Goal: Information Seeking & Learning: Learn about a topic

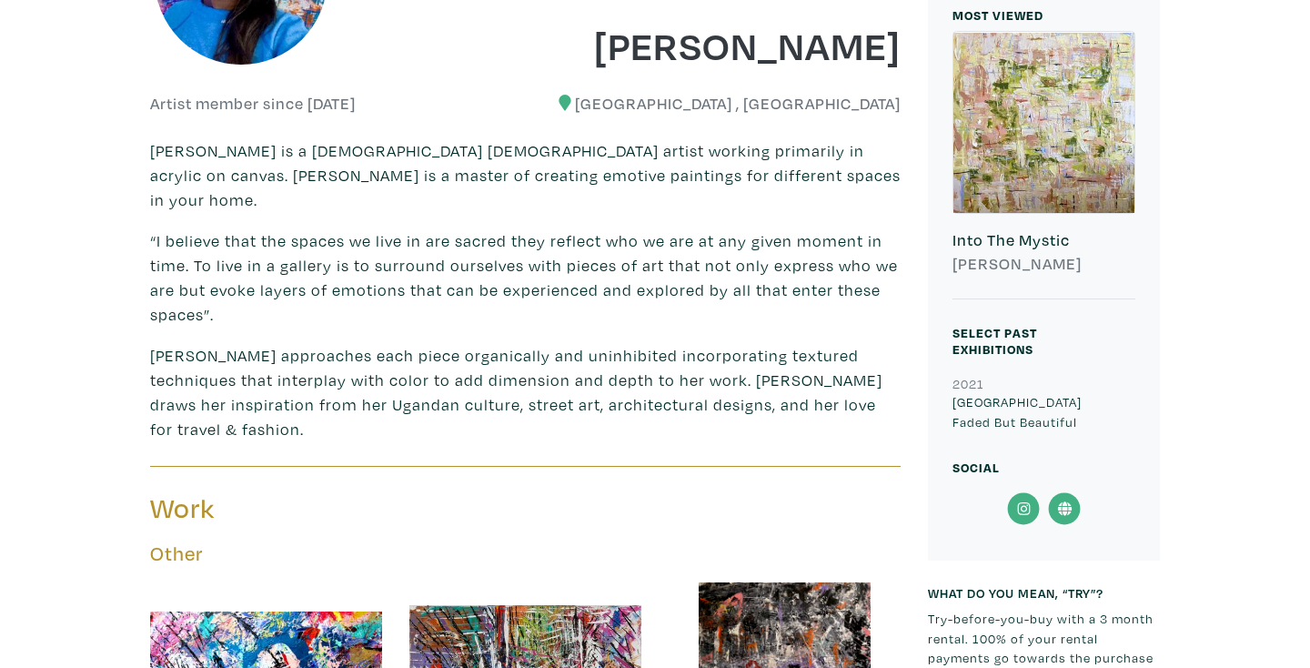
scroll to position [473, 0]
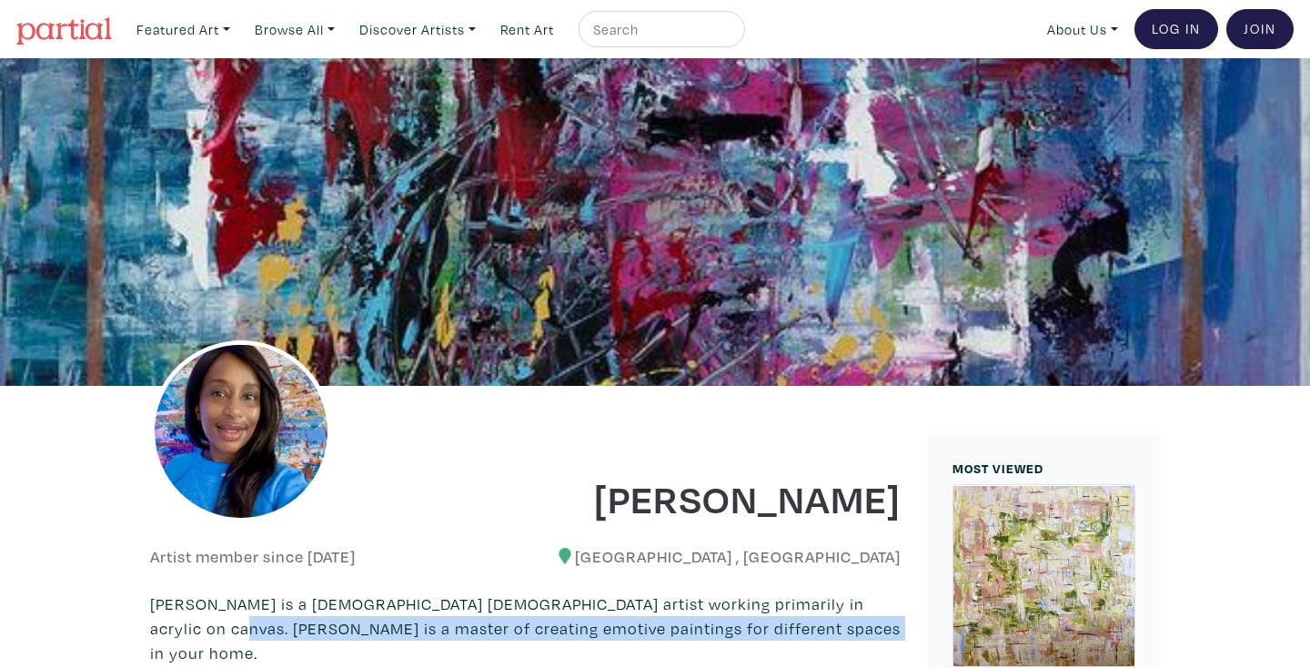
drag, startPoint x: 773, startPoint y: 630, endPoint x: 137, endPoint y: 626, distance: 635.2
click at [775, 628] on p "Juliet Sekandi is a Ugandan-Canadian Toronto-based artist working primarily in …" at bounding box center [525, 629] width 751 height 74
drag, startPoint x: 773, startPoint y: 629, endPoint x: 152, endPoint y: 627, distance: 620.6
click at [152, 627] on p "Juliet Sekandi is a Ugandan-Canadian Toronto-based artist working primarily in …" at bounding box center [525, 629] width 751 height 74
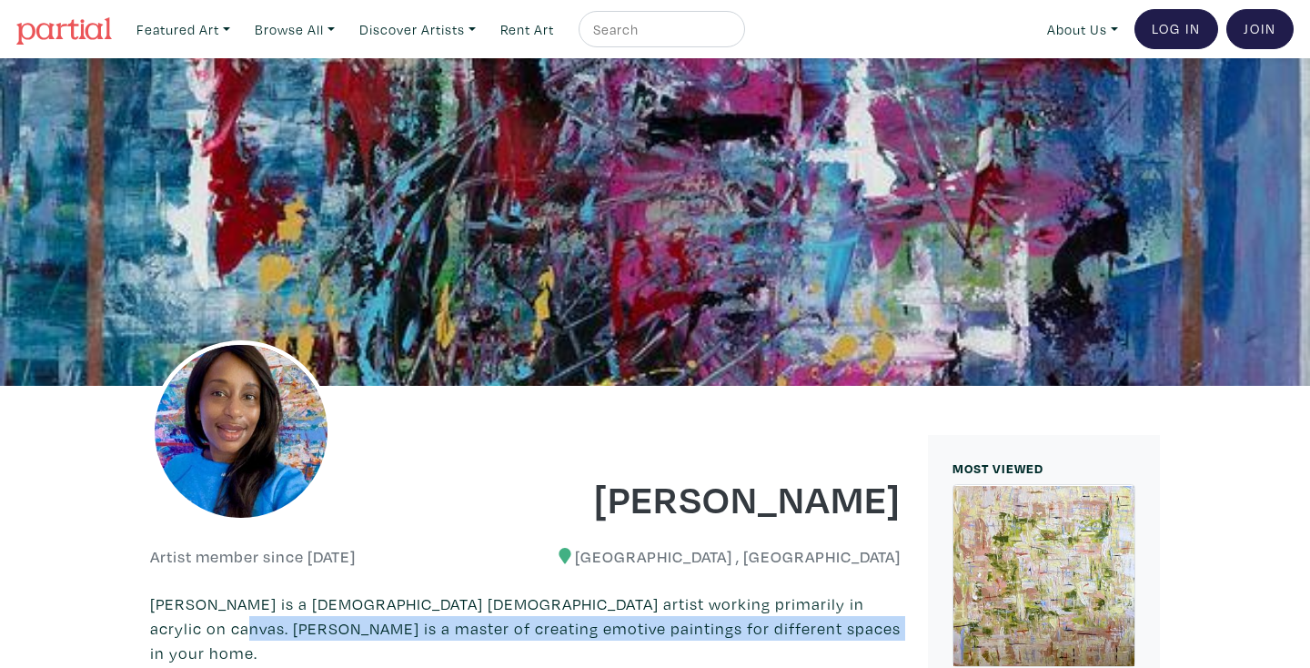
copy p "Juliet is a master of creating emotive paintings for different spaces in your h…"
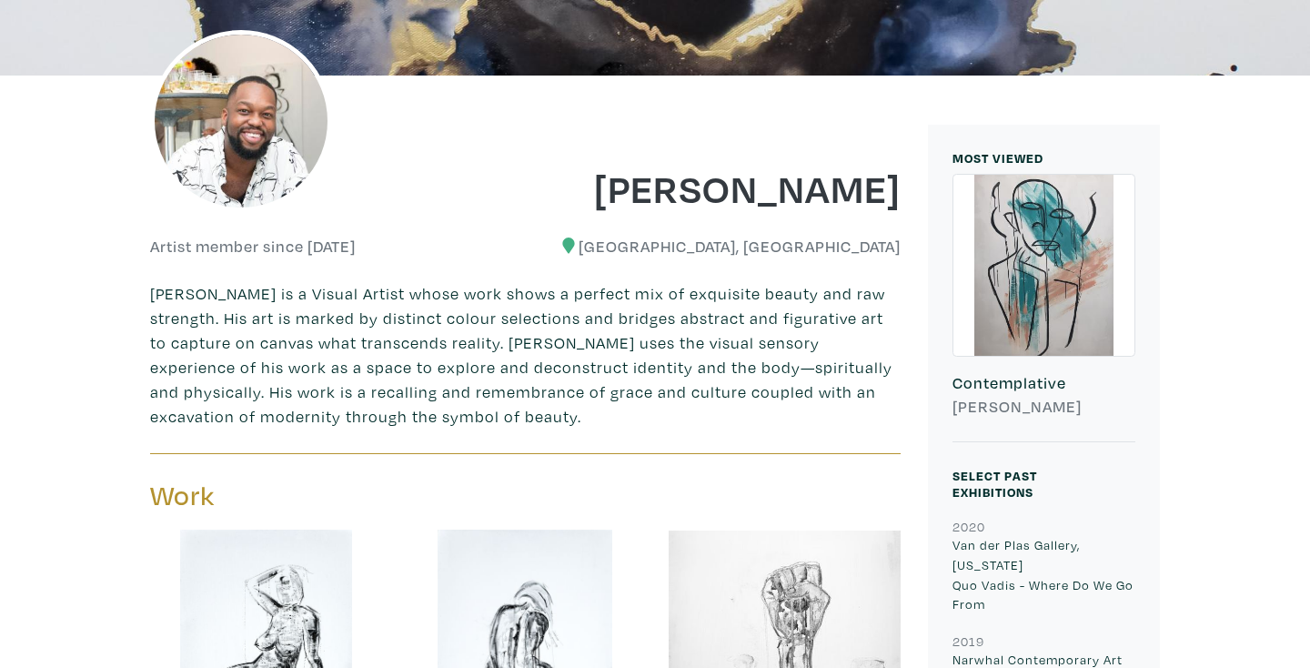
scroll to position [291, 0]
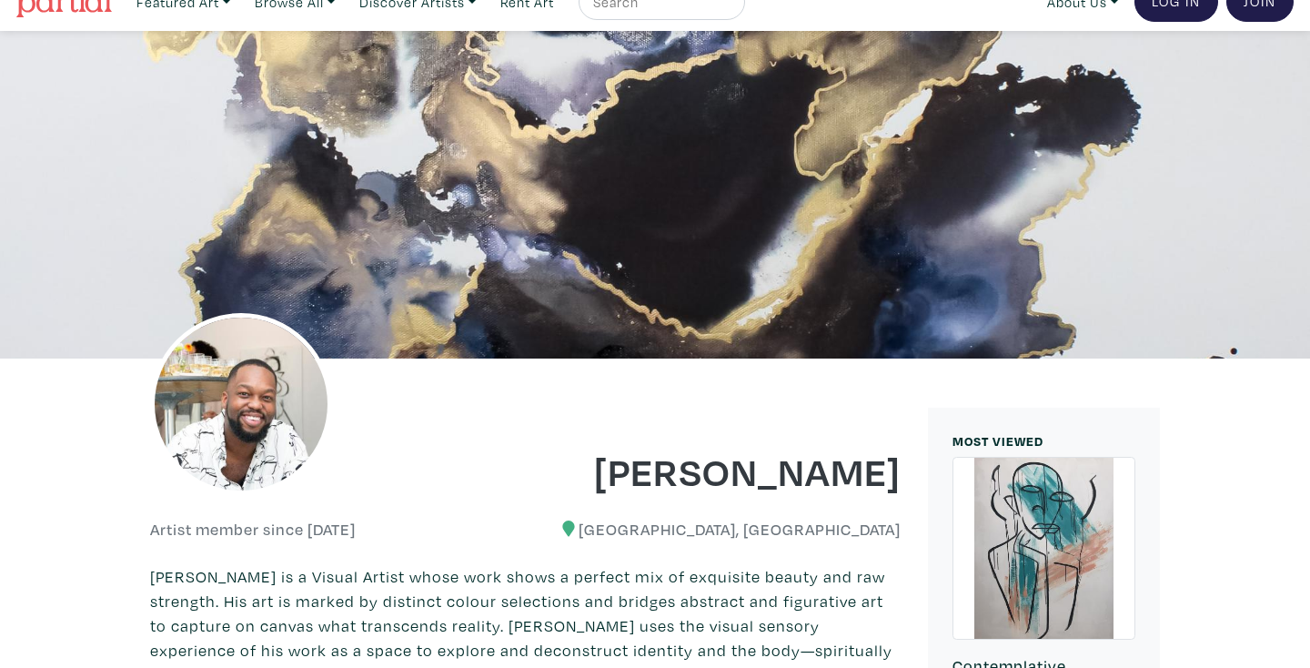
scroll to position [0, 0]
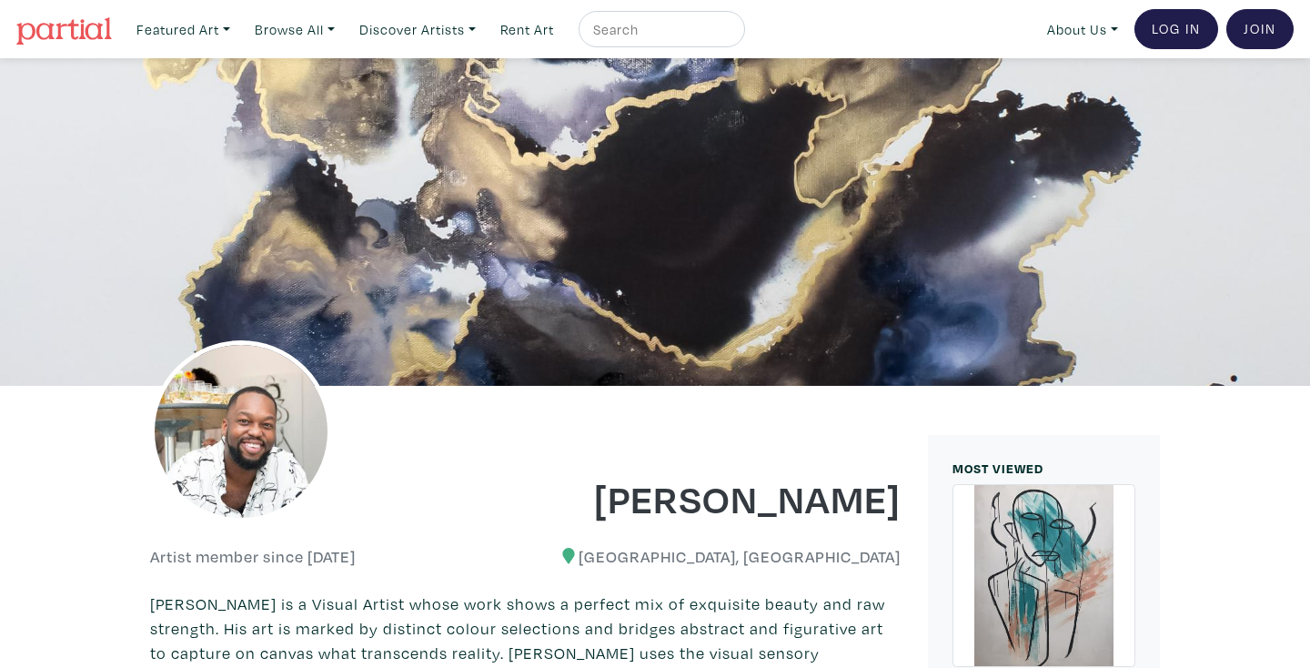
click at [388, 228] on div at bounding box center [655, 222] width 1310 height 328
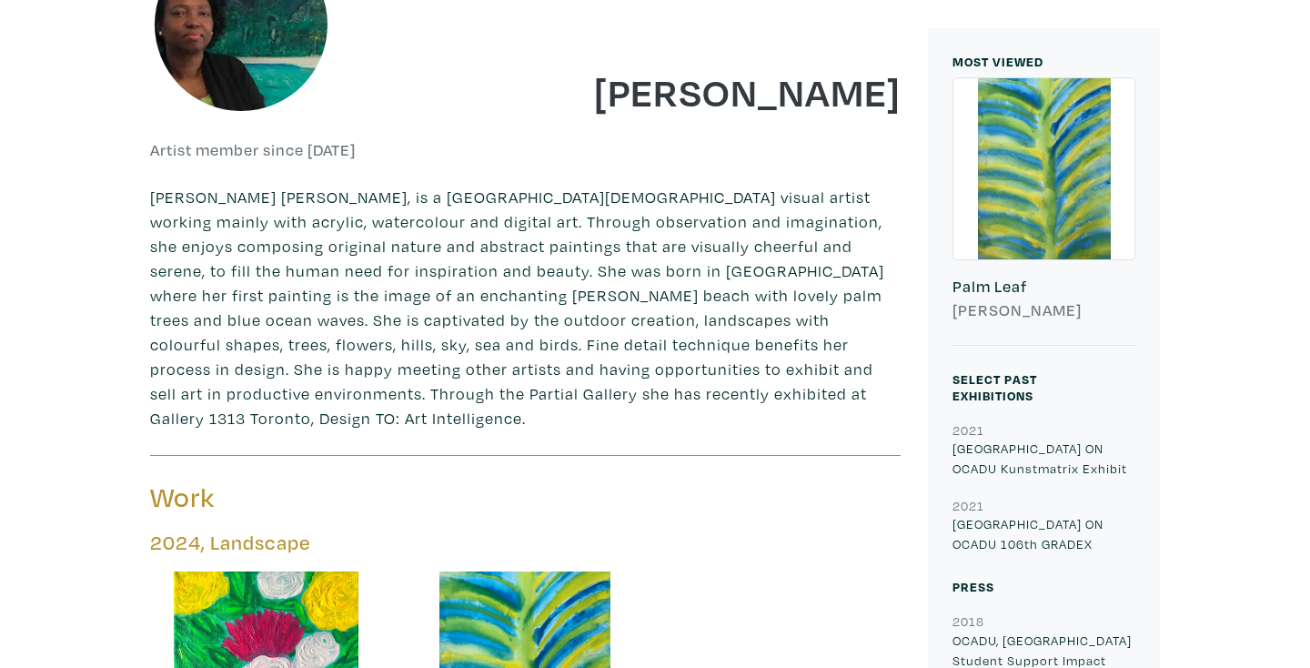
scroll to position [400, 0]
